Goal: Information Seeking & Learning: Learn about a topic

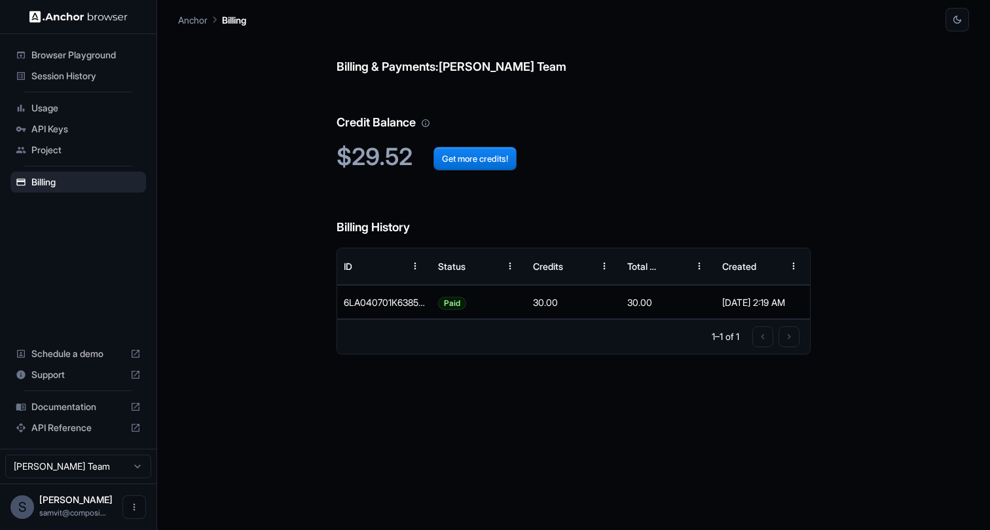
click at [83, 111] on span "Usage" at bounding box center [85, 107] width 109 height 13
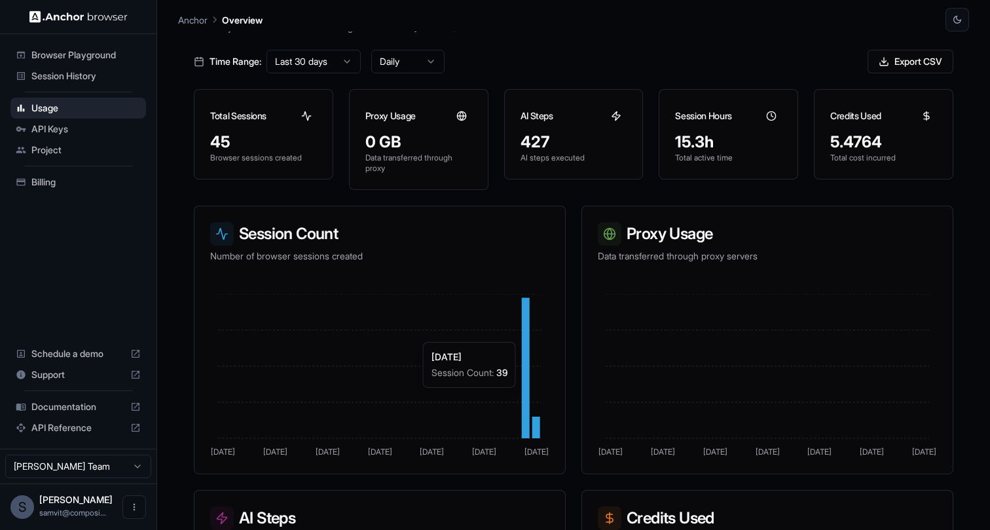
scroll to position [50, 0]
click at [74, 82] on div "Session History" at bounding box center [77, 75] width 135 height 21
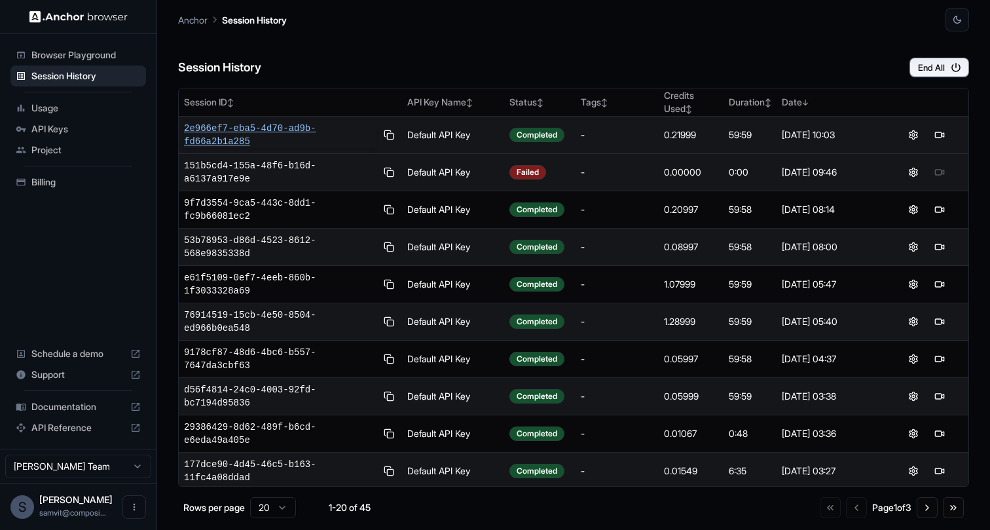
click at [292, 128] on span "2e966ef7-eba5-4d70-ad9b-fd66a2b1a285" at bounding box center [280, 135] width 192 height 26
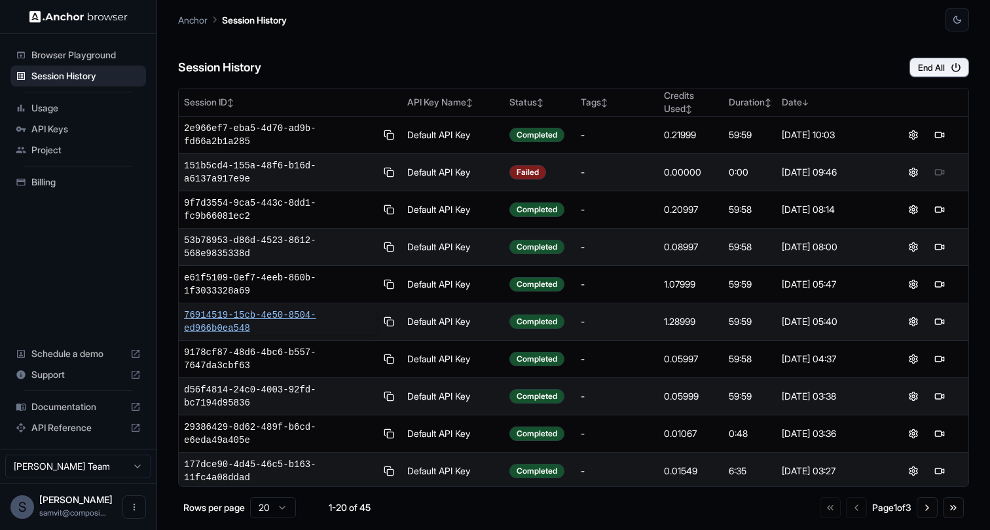
click at [275, 320] on span "76914519-15cb-4e50-8504-ed966b0ea548" at bounding box center [280, 321] width 192 height 26
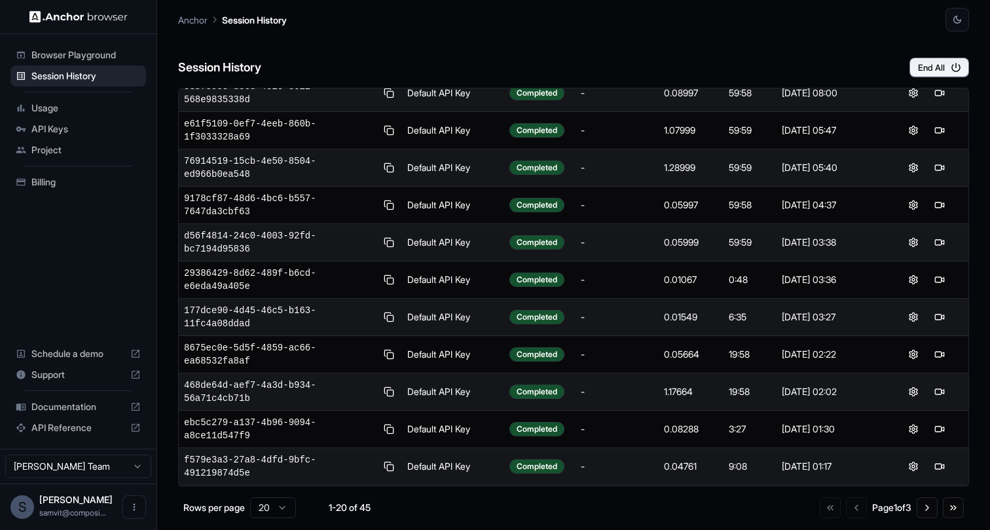
scroll to position [14, 0]
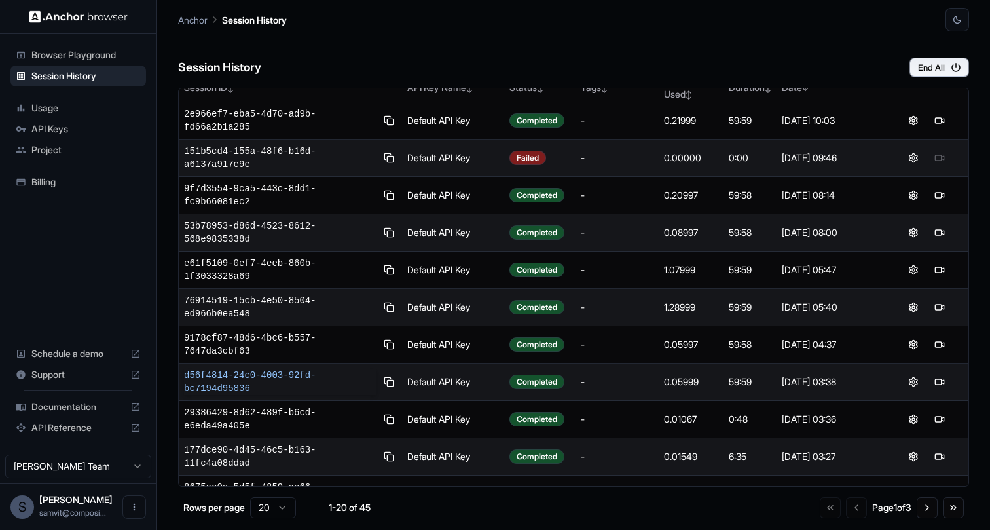
click at [248, 382] on span "d56f4814-24c0-4003-92fd-bc7194d95836" at bounding box center [280, 382] width 192 height 26
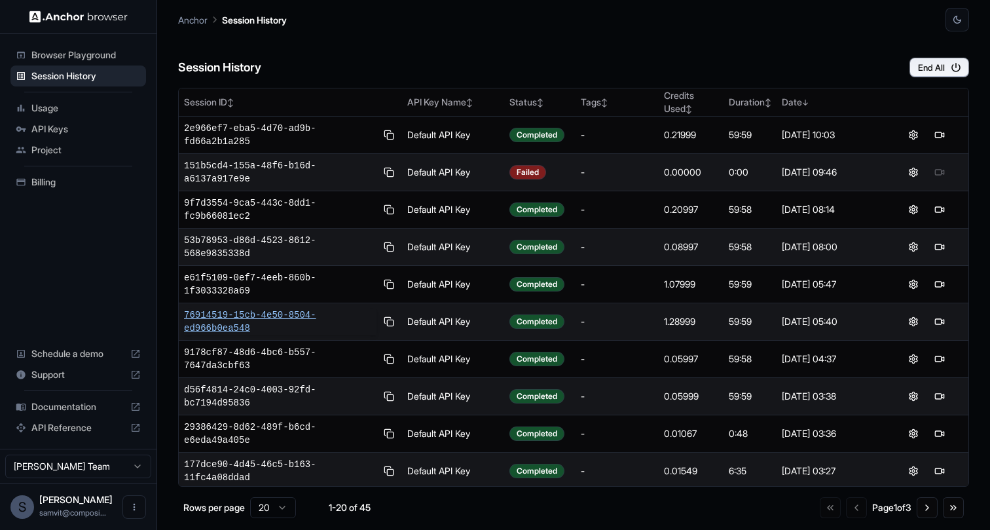
click at [230, 324] on span "76914519-15cb-4e50-8504-ed966b0ea548" at bounding box center [280, 321] width 192 height 26
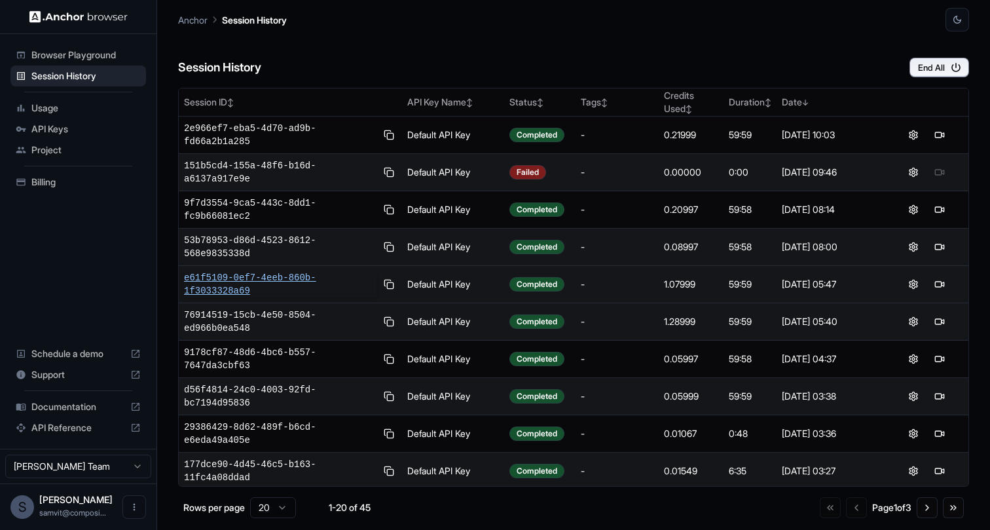
click at [239, 286] on span "e61f5109-0ef7-4eeb-860b-1f3033328a69" at bounding box center [280, 284] width 192 height 26
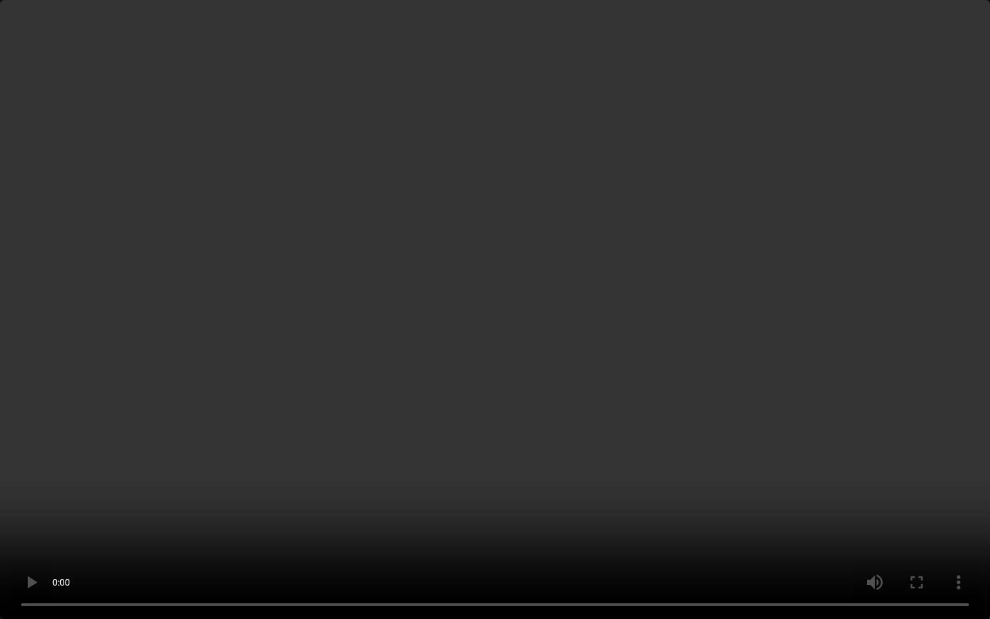
click at [626, 218] on video at bounding box center [495, 309] width 990 height 619
click at [508, 442] on video at bounding box center [495, 309] width 990 height 619
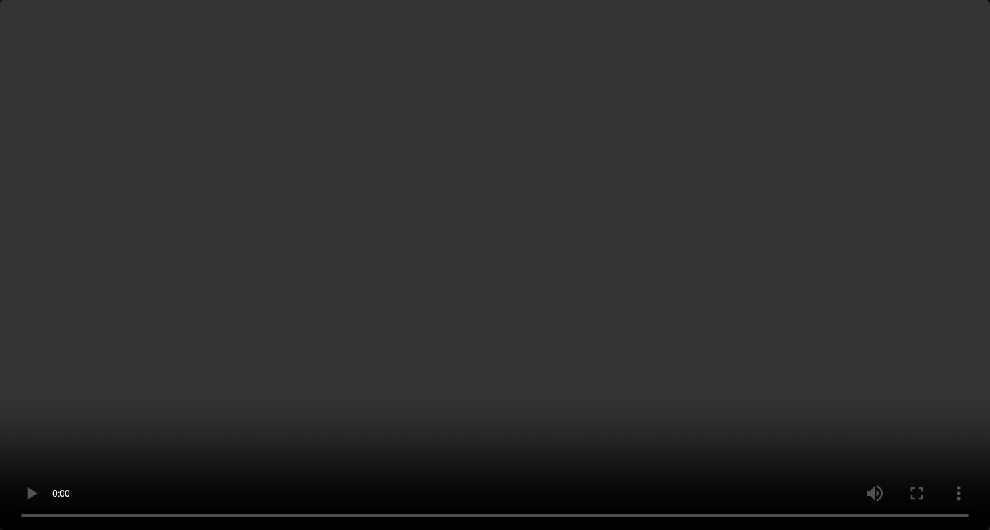
scroll to position [5005, 0]
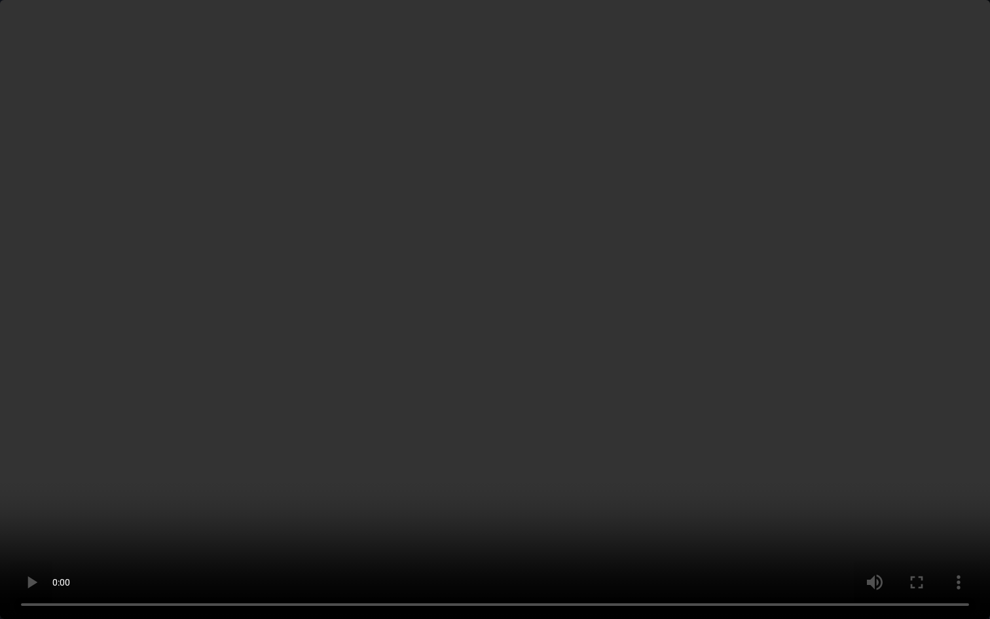
click at [433, 442] on video at bounding box center [495, 309] width 990 height 619
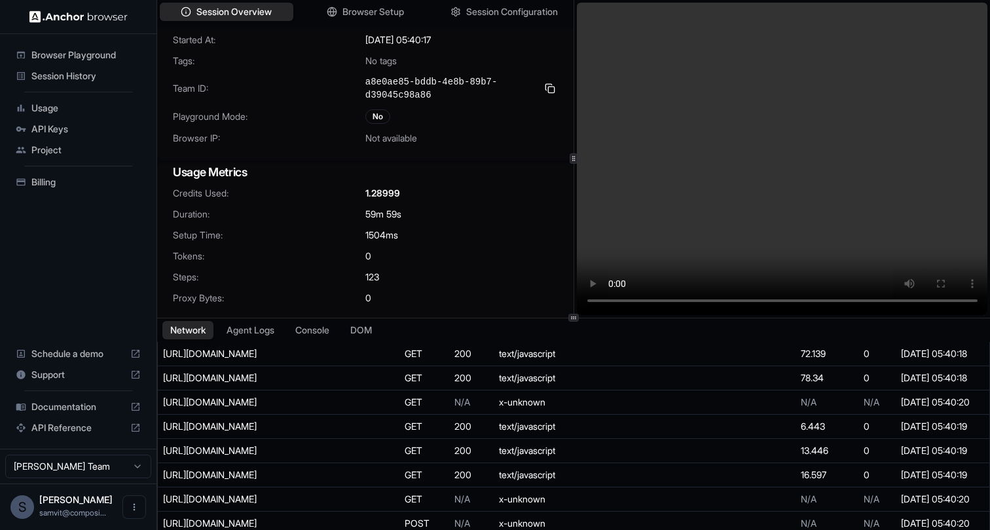
scroll to position [134, 0]
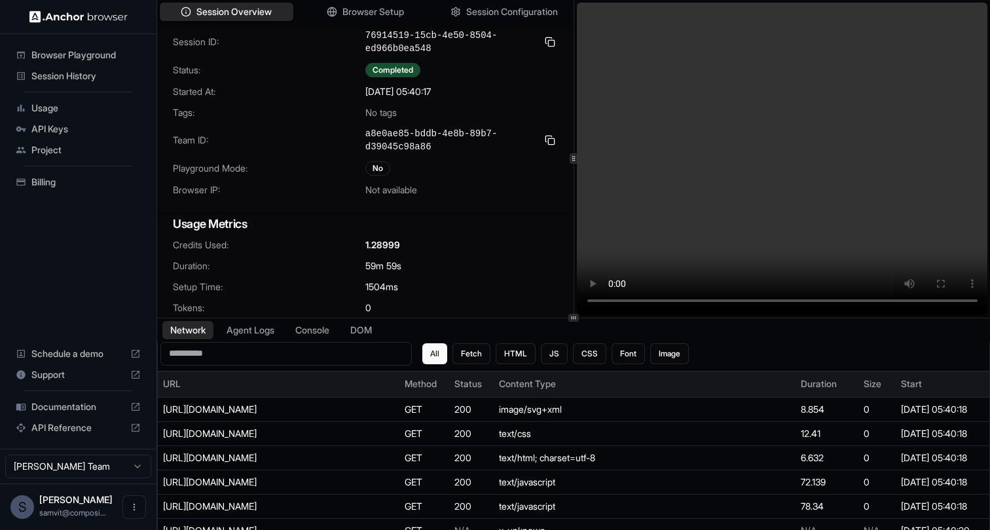
click at [701, 171] on video at bounding box center [782, 159] width 411 height 312
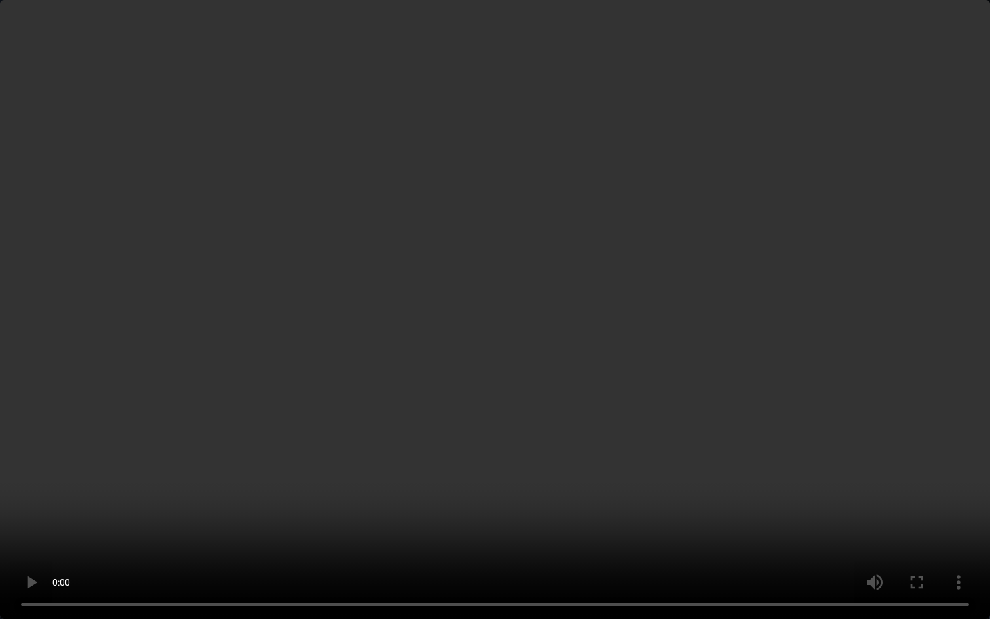
click at [241, 482] on video at bounding box center [495, 309] width 990 height 619
click at [834, 415] on video at bounding box center [495, 309] width 990 height 619
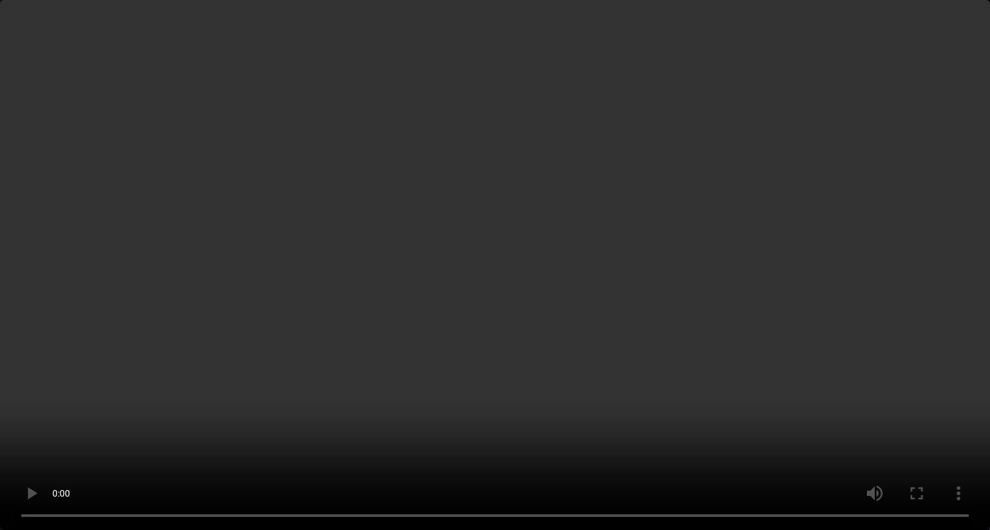
scroll to position [747, 0]
